Goal: Information Seeking & Learning: Check status

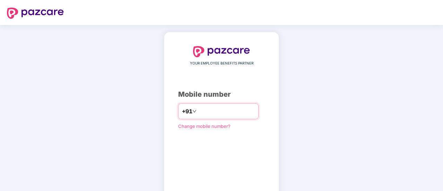
scroll to position [10, 0]
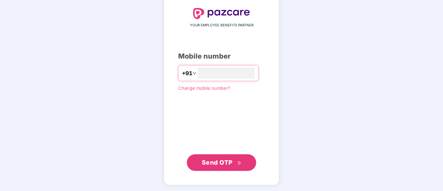
type input "**********"
click at [217, 165] on span "Send OTP" at bounding box center [222, 163] width 40 height 10
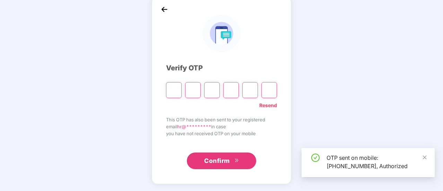
scroll to position [35, 0]
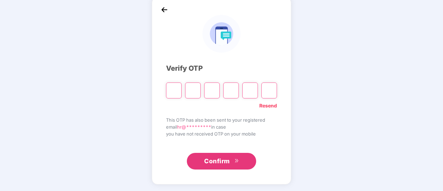
type input "*"
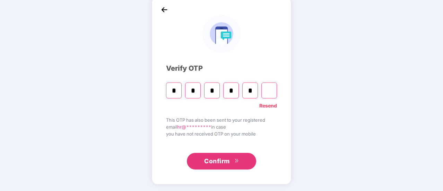
type input "*"
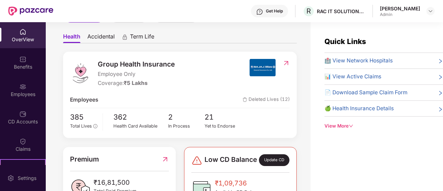
scroll to position [69, 0]
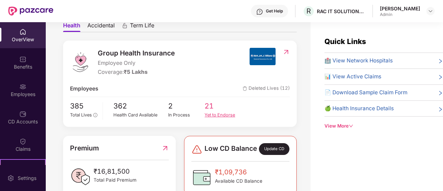
click at [223, 113] on div "Yet to Endorse" at bounding box center [223, 115] width 37 height 7
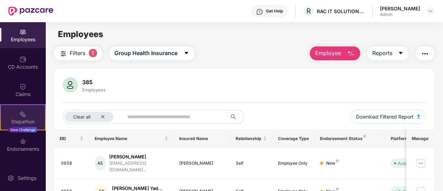
scroll to position [69, 0]
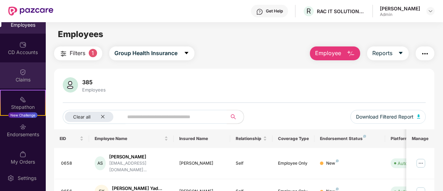
click at [26, 73] on div "Claims" at bounding box center [23, 75] width 46 height 26
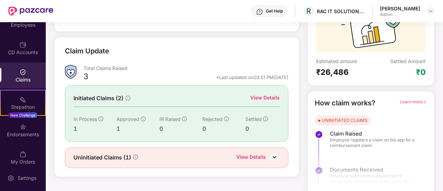
scroll to position [80, 0]
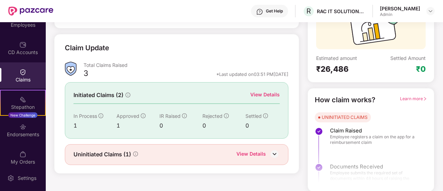
click at [255, 151] on div "View Details" at bounding box center [250, 154] width 29 height 9
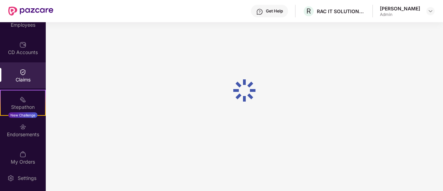
scroll to position [22, 0]
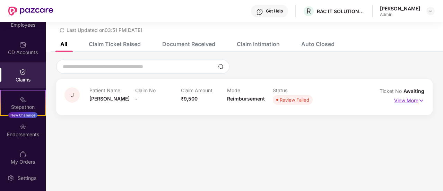
click at [406, 102] on p "View More" at bounding box center [409, 99] width 30 height 9
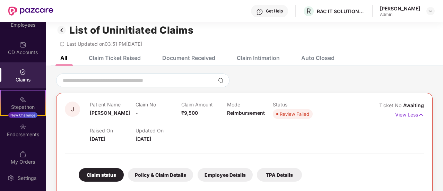
scroll to position [0, 0]
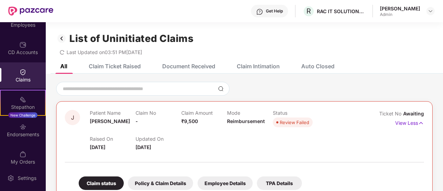
click at [291, 99] on div "J Patient Name [PERSON_NAME] Claim No - Claim Amount ₹9,500 Mode Reimbursement …" at bounding box center [244, 180] width 397 height 196
click at [122, 66] on div "Claim Ticket Raised" at bounding box center [115, 66] width 52 height 7
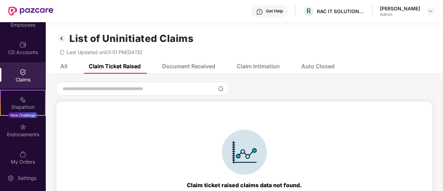
click at [64, 36] on img at bounding box center [61, 39] width 11 height 12
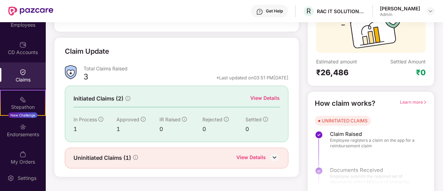
scroll to position [80, 0]
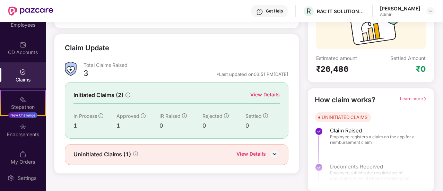
click at [269, 94] on div "View Details" at bounding box center [264, 95] width 29 height 8
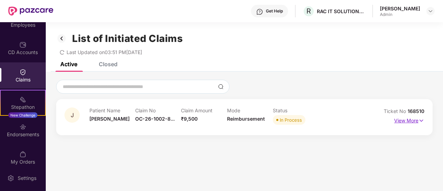
click at [421, 119] on img at bounding box center [421, 121] width 6 height 8
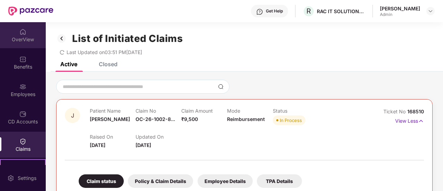
click at [21, 35] on img at bounding box center [22, 31] width 7 height 7
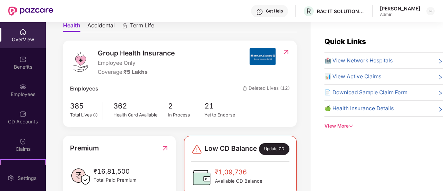
scroll to position [139, 0]
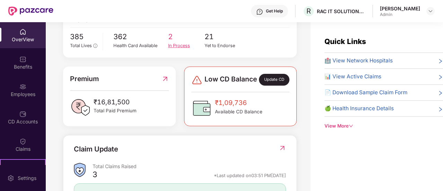
click at [174, 46] on div "In Process" at bounding box center [186, 45] width 37 height 7
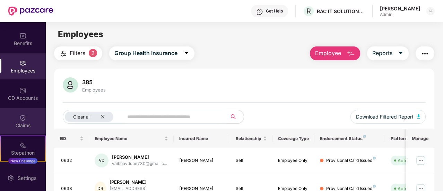
scroll to position [35, 0]
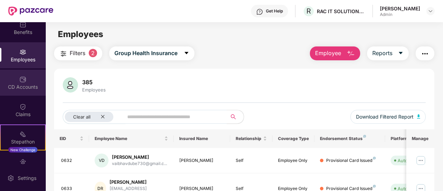
click at [18, 84] on div "CD Accounts" at bounding box center [23, 87] width 46 height 7
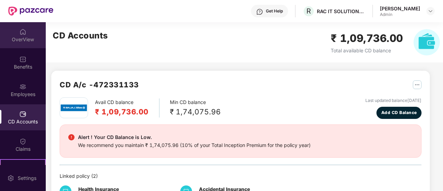
click at [23, 40] on div "OverView" at bounding box center [23, 39] width 46 height 7
